Goal: Information Seeking & Learning: Find specific page/section

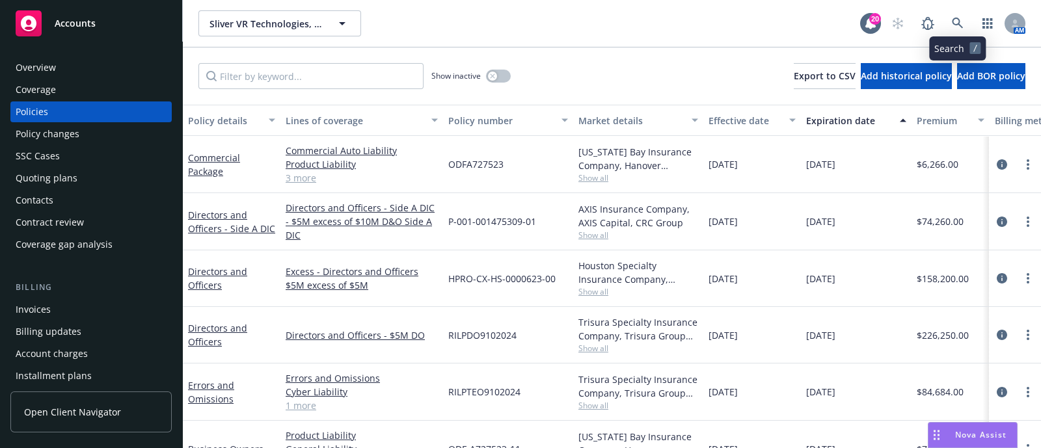
click at [970, 26] on div "AM" at bounding box center [954, 23] width 140 height 26
click at [966, 29] on link at bounding box center [957, 23] width 26 height 26
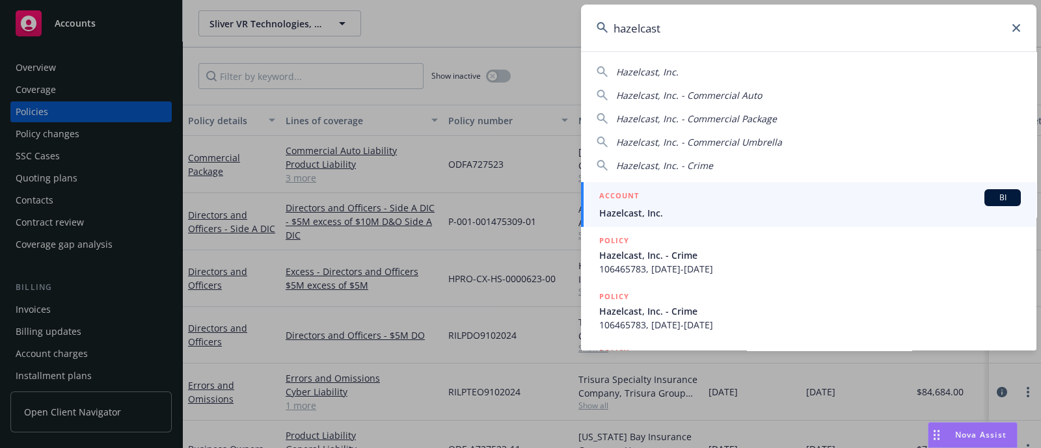
type input "hazelcast"
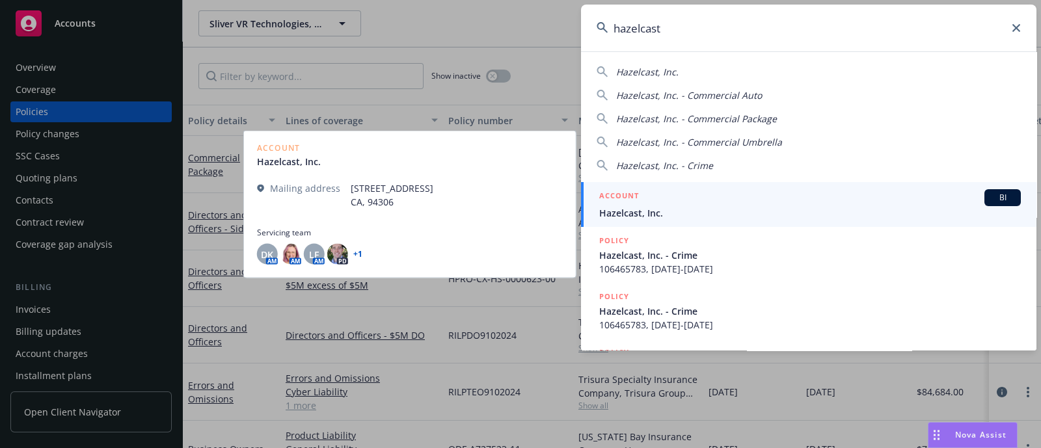
click at [713, 206] on span "Hazelcast, Inc." at bounding box center [809, 213] width 421 height 14
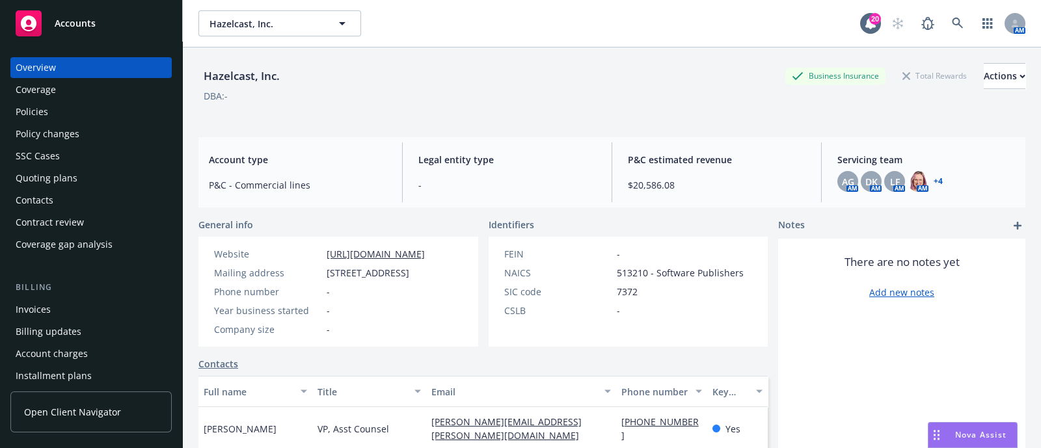
click at [114, 111] on div "Policies" at bounding box center [91, 111] width 151 height 21
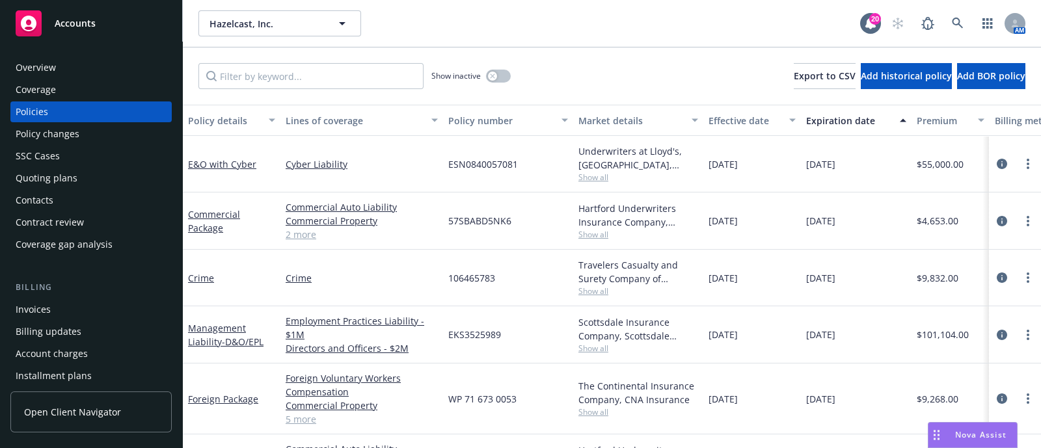
click at [54, 178] on div "Quoting plans" at bounding box center [47, 178] width 62 height 21
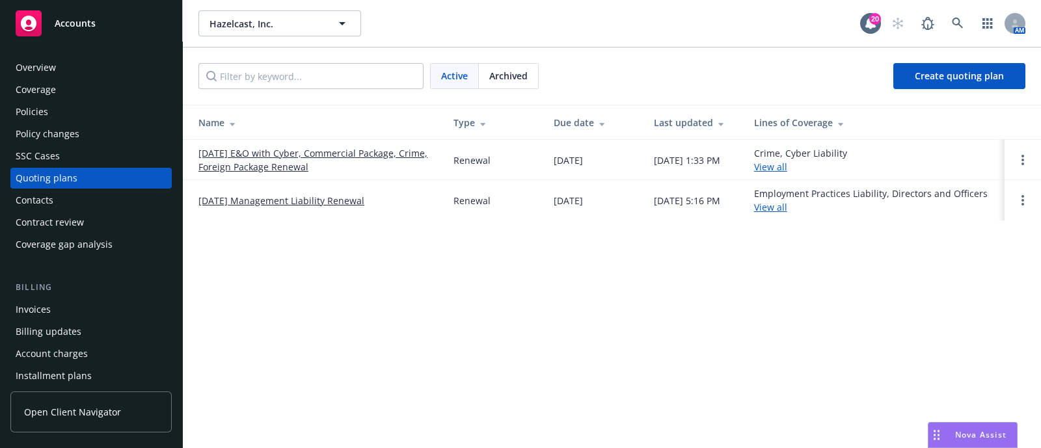
click at [510, 73] on span "Archived" at bounding box center [508, 76] width 38 height 14
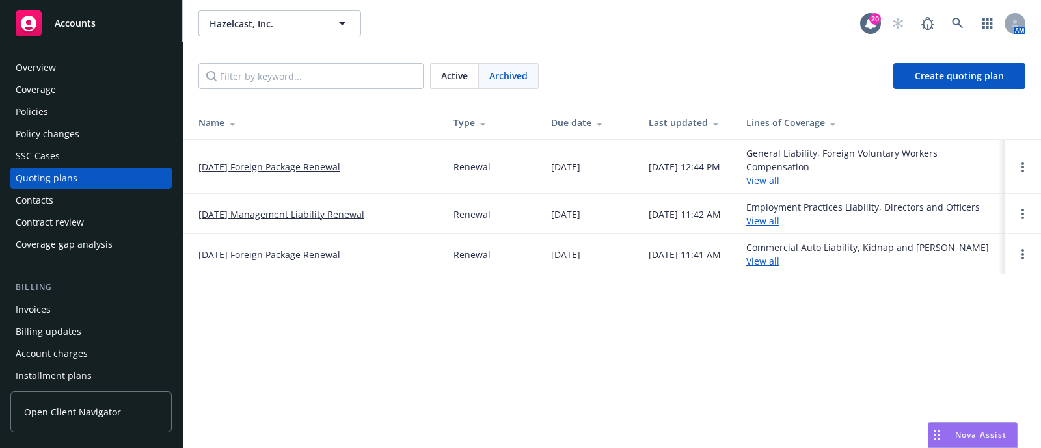
scroll to position [263, 0]
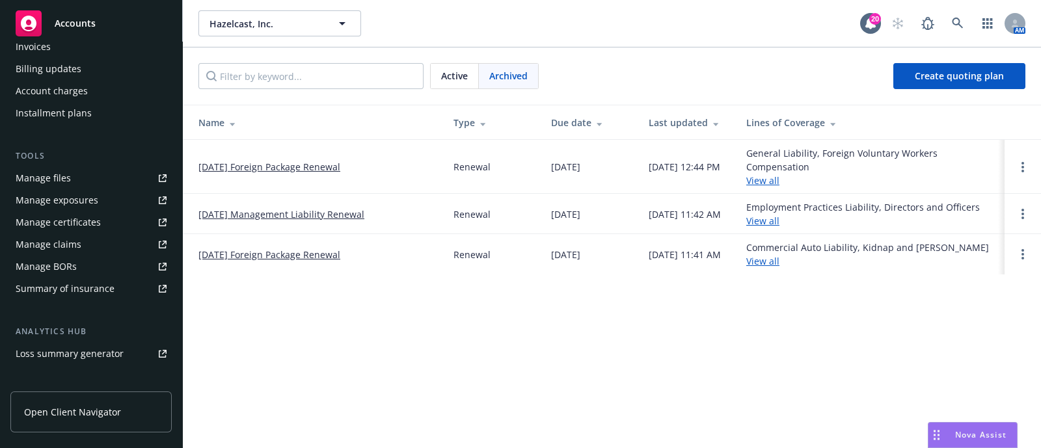
click at [77, 178] on link "Manage files" at bounding box center [90, 178] width 161 height 21
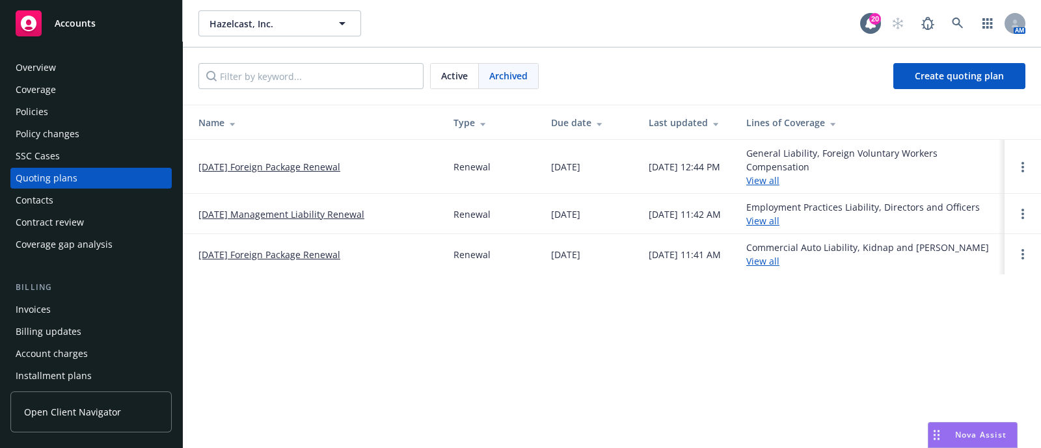
click at [39, 102] on div "Policies" at bounding box center [32, 111] width 33 height 21
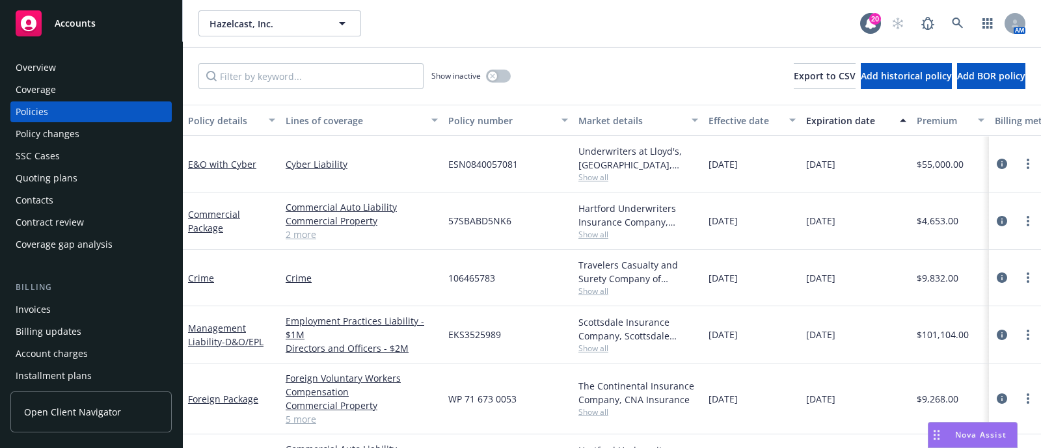
click at [296, 235] on link "2 more" at bounding box center [361, 235] width 152 height 14
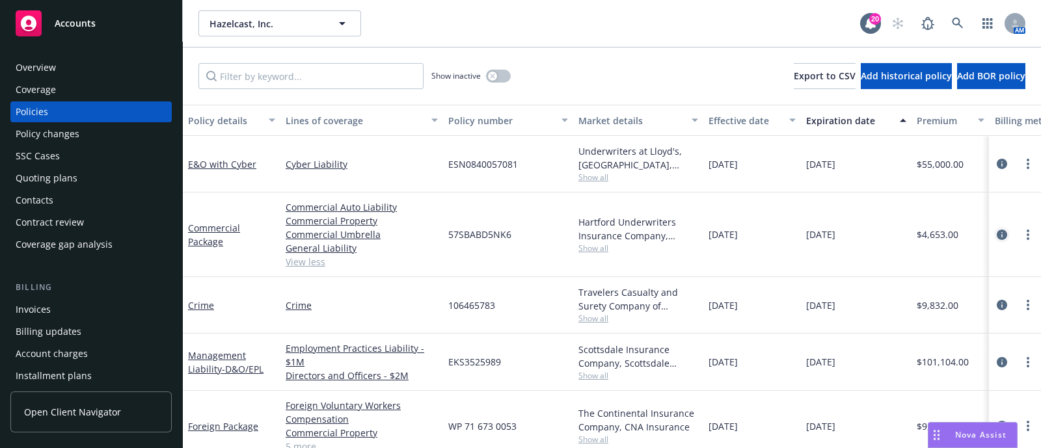
click at [996, 237] on icon "circleInformation" at bounding box center [1001, 235] width 10 height 10
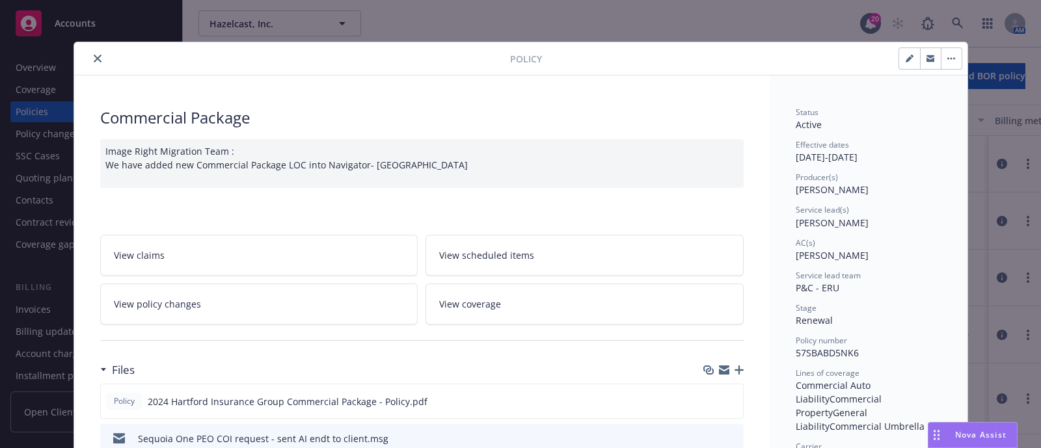
click at [94, 61] on icon "close" at bounding box center [98, 59] width 8 height 8
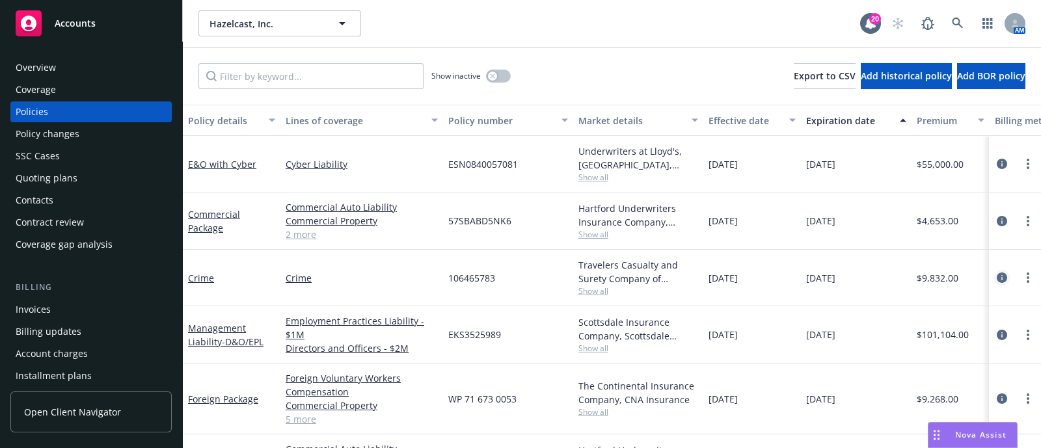
click at [996, 280] on icon "circleInformation" at bounding box center [1001, 277] width 10 height 10
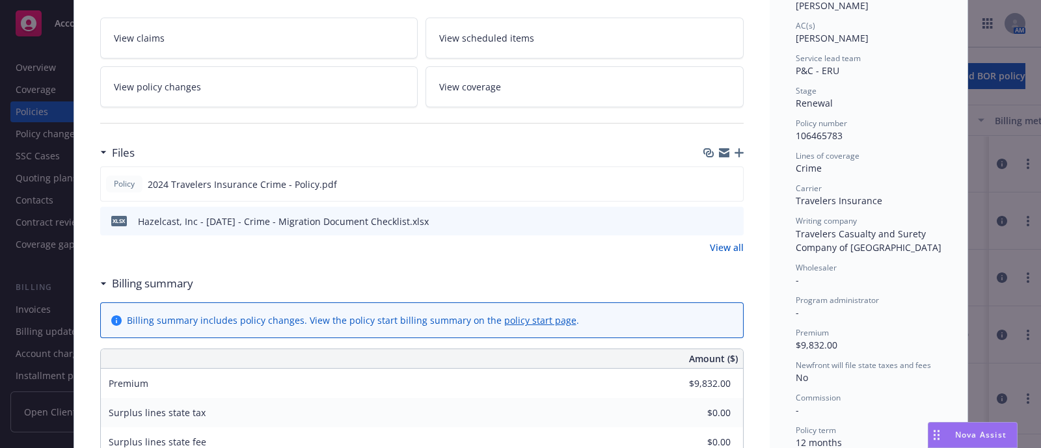
scroll to position [248, 0]
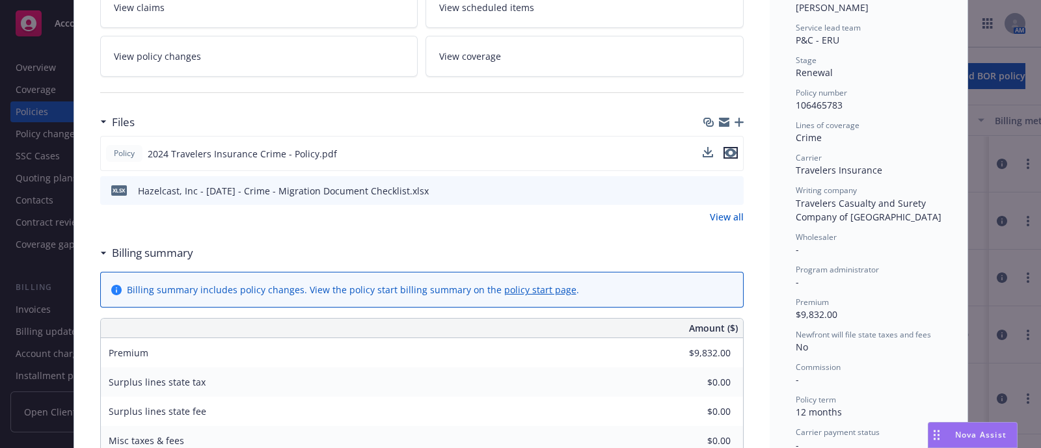
click at [726, 153] on icon "preview file" at bounding box center [730, 152] width 12 height 9
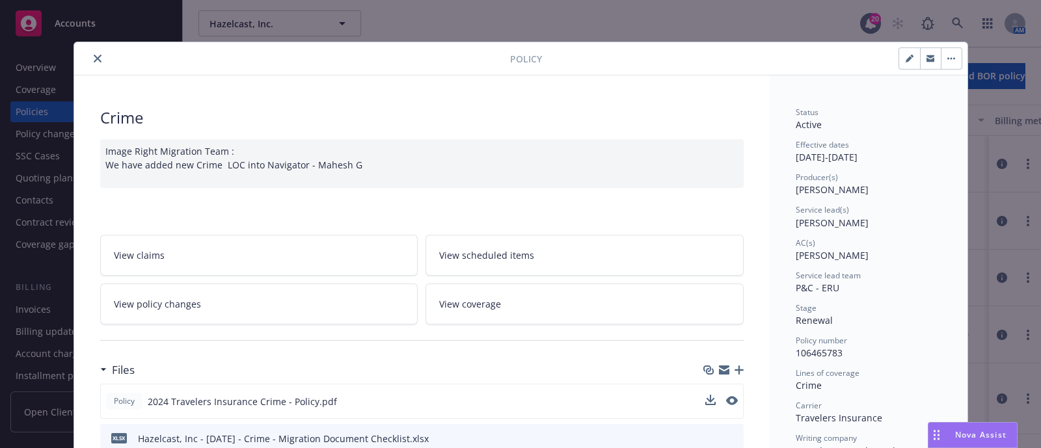
click at [90, 51] on button "close" at bounding box center [98, 59] width 16 height 16
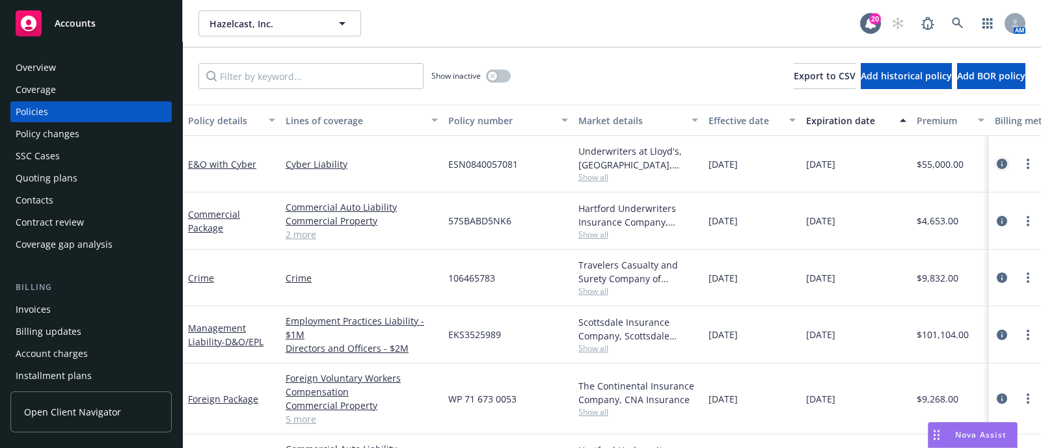
click at [994, 161] on link "circleInformation" at bounding box center [1002, 164] width 16 height 16
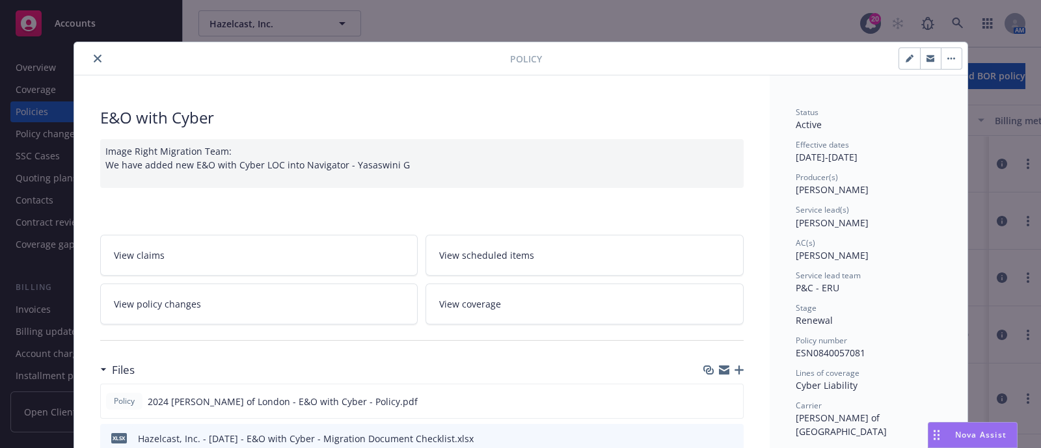
scroll to position [138, 0]
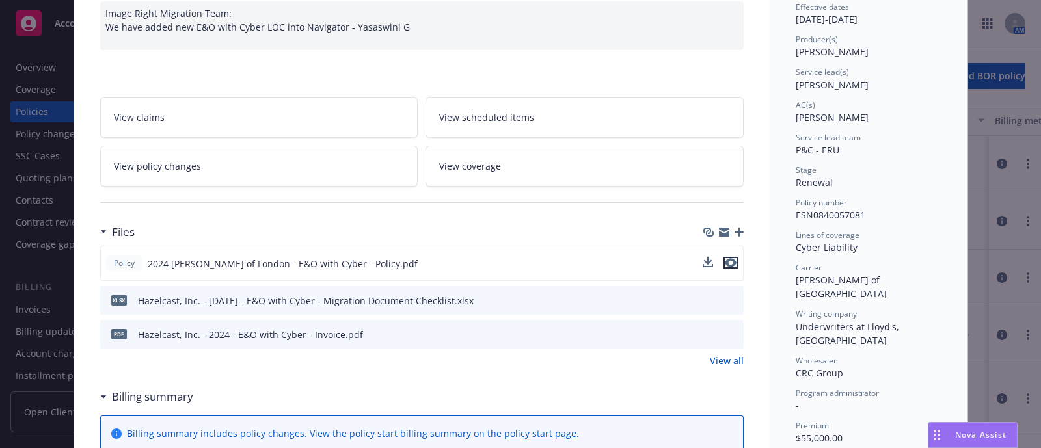
click at [727, 258] on icon "preview file" at bounding box center [730, 262] width 12 height 9
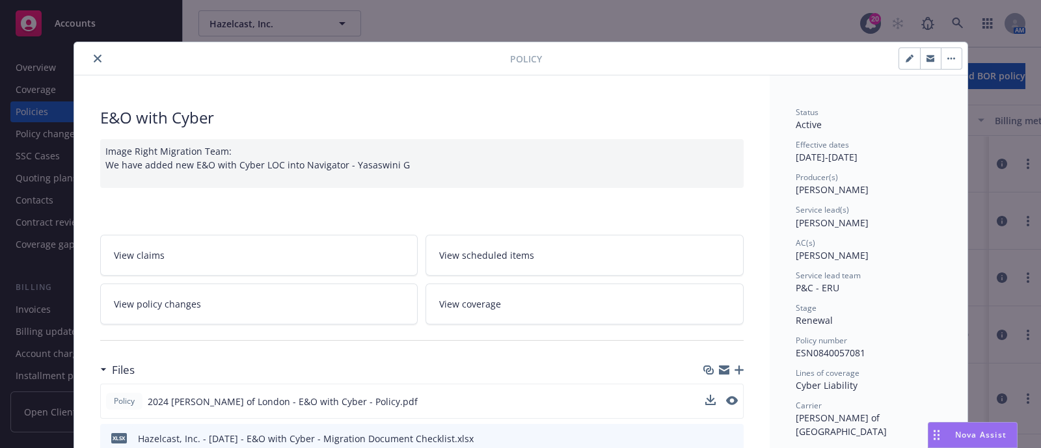
click at [94, 57] on icon "close" at bounding box center [98, 59] width 8 height 8
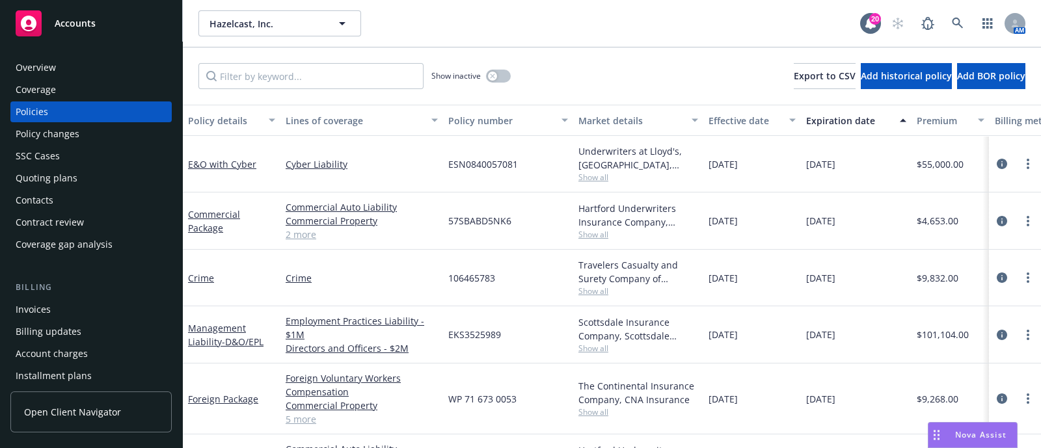
click at [65, 179] on div "Quoting plans" at bounding box center [47, 178] width 62 height 21
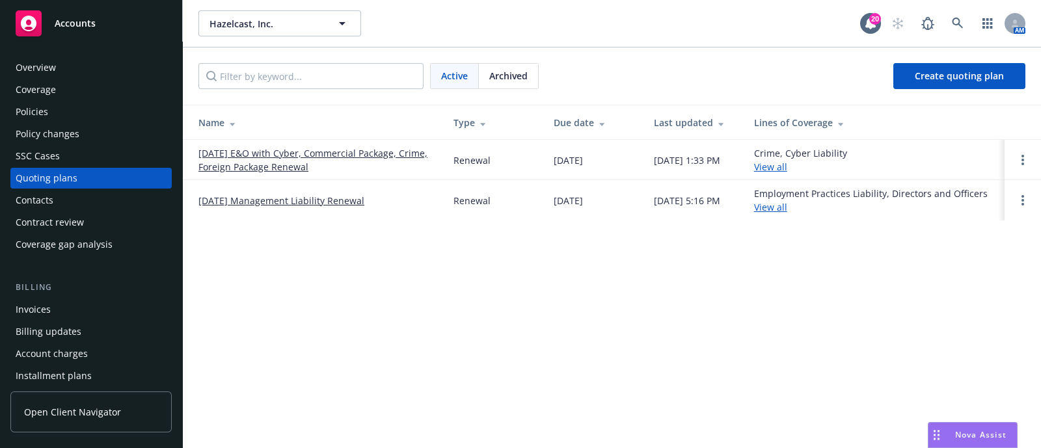
click at [250, 159] on link "[DATE] E&O with Cyber, Commercial Package, Crime, Foreign Package Renewal" at bounding box center [315, 159] width 234 height 27
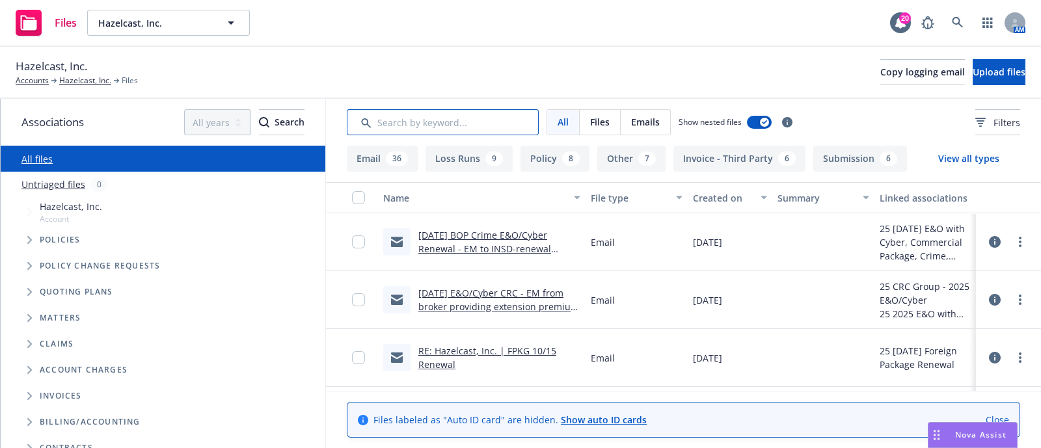
click at [418, 117] on input "Search by keyword..." at bounding box center [443, 122] width 192 height 26
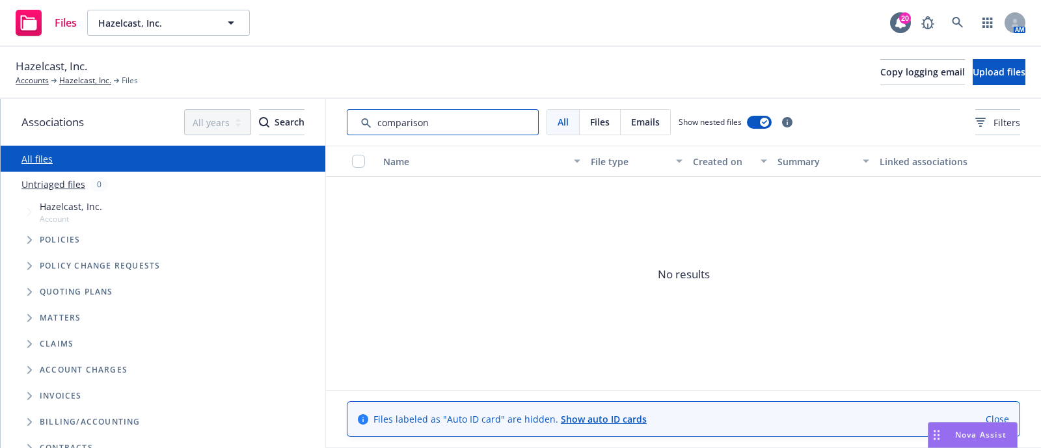
type input "comparison"
